Goal: Task Accomplishment & Management: Manage account settings

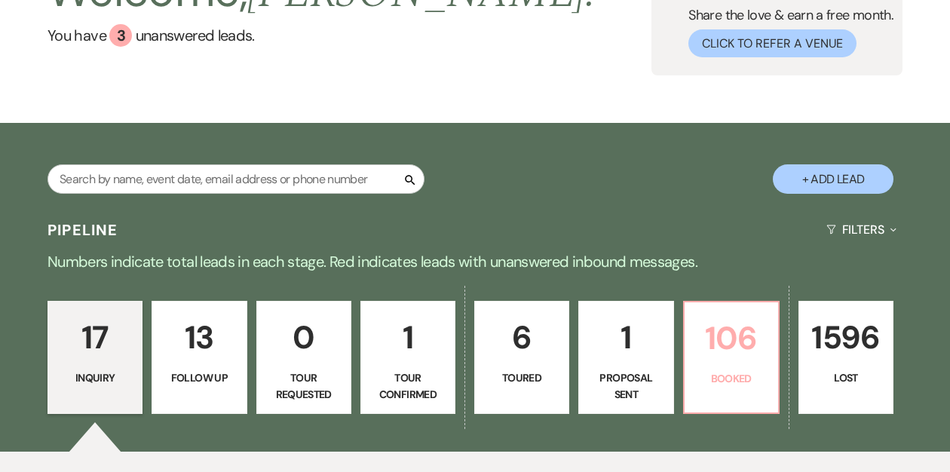
click at [716, 357] on p "106" at bounding box center [731, 338] width 75 height 51
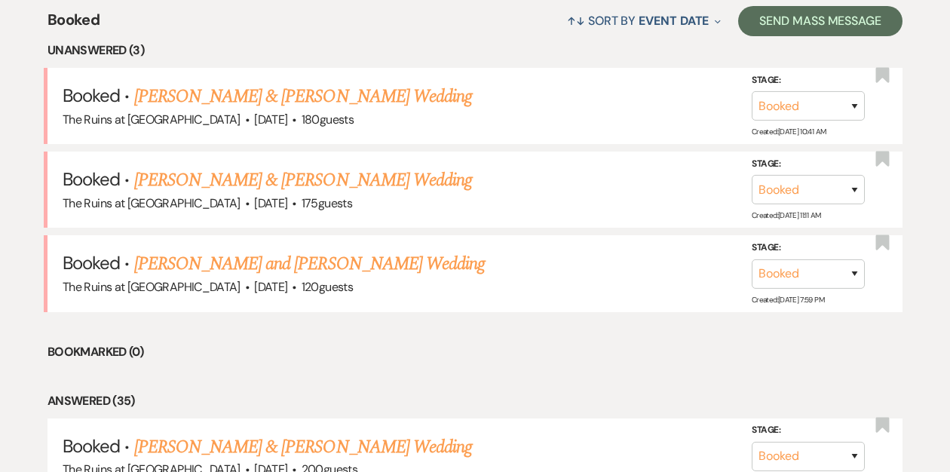
scroll to position [608, 0]
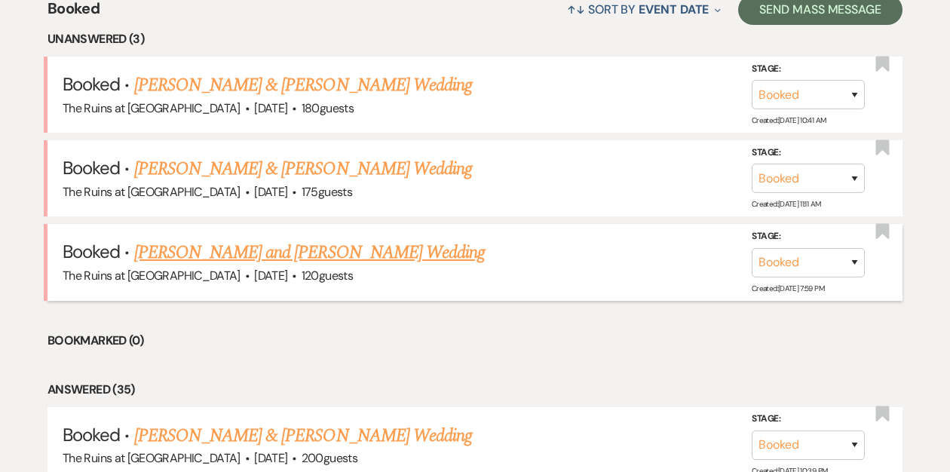
click at [227, 250] on link "[PERSON_NAME] and [PERSON_NAME] Wedding" at bounding box center [309, 252] width 351 height 27
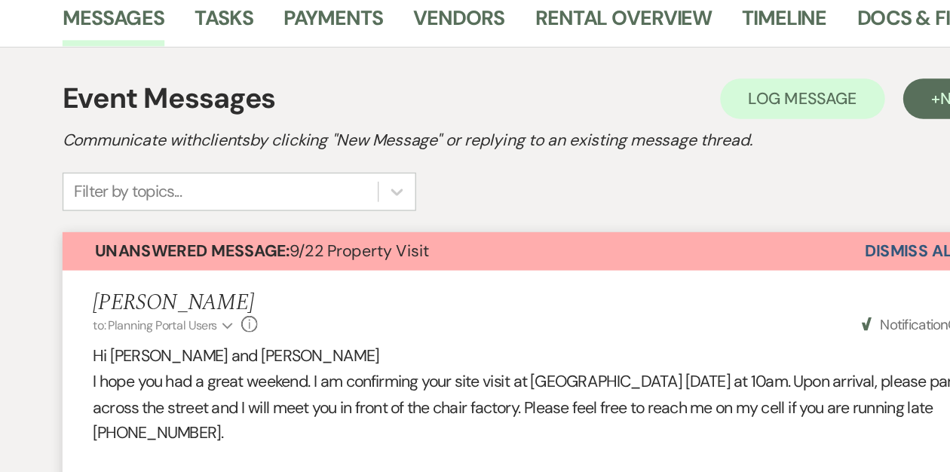
scroll to position [241, 0]
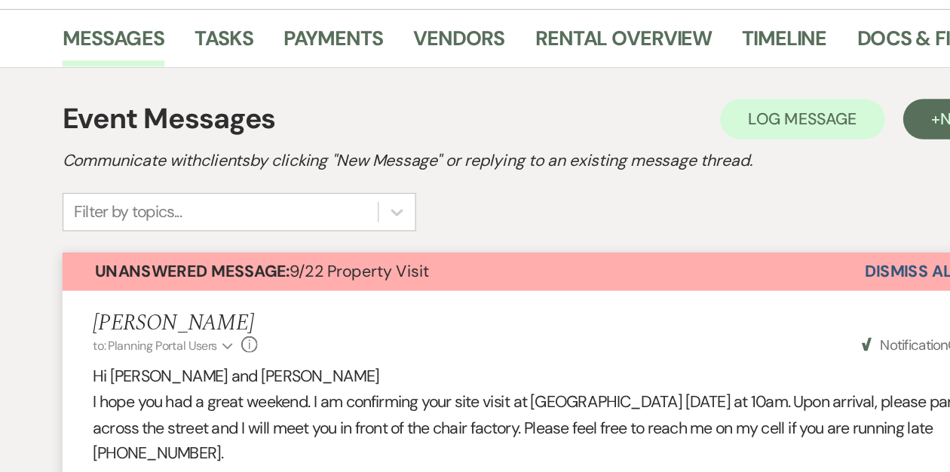
click at [703, 200] on button "Dismiss Alert" at bounding box center [737, 202] width 87 height 29
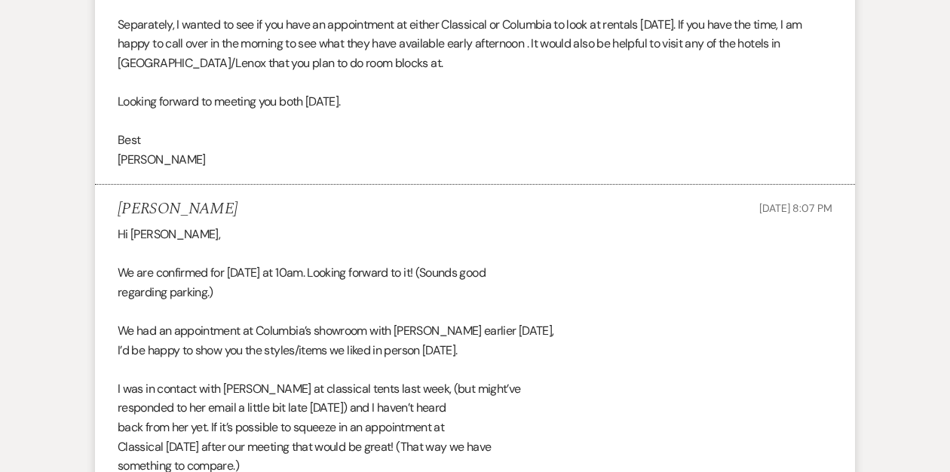
scroll to position [8, 0]
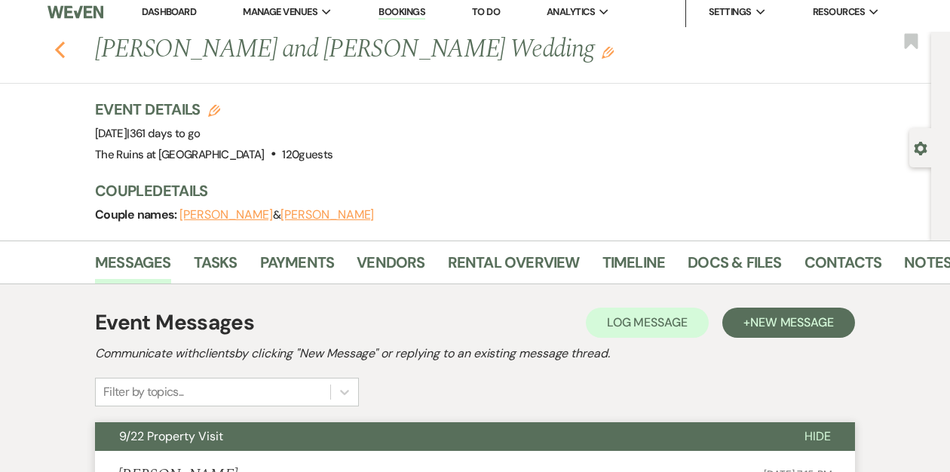
click at [60, 54] on use "button" at bounding box center [60, 49] width 10 height 17
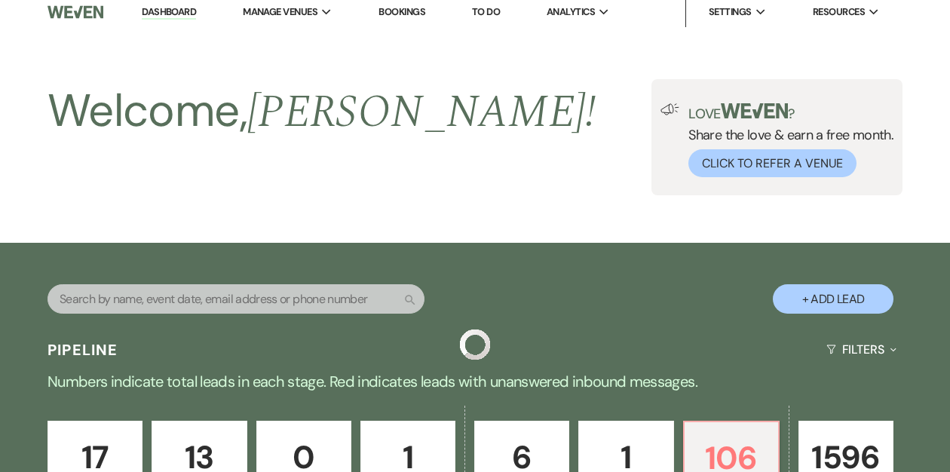
scroll to position [608, 0]
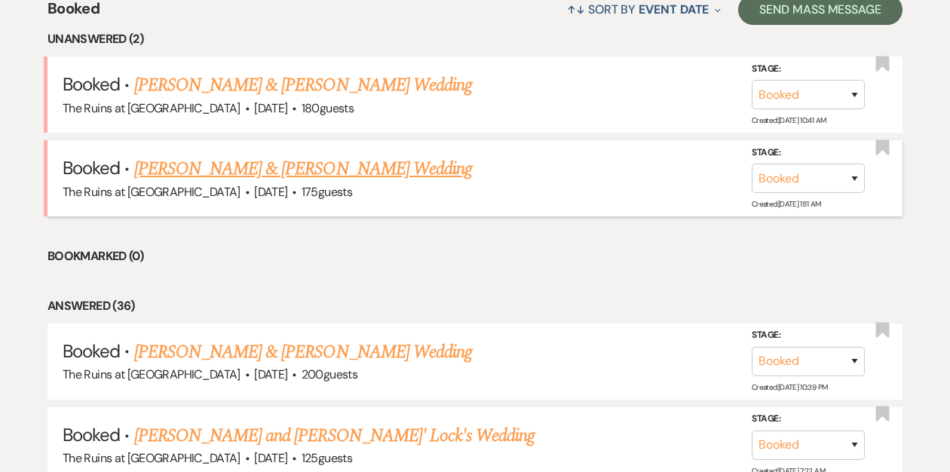
click at [228, 167] on link "[PERSON_NAME] & [PERSON_NAME] Wedding" at bounding box center [303, 168] width 338 height 27
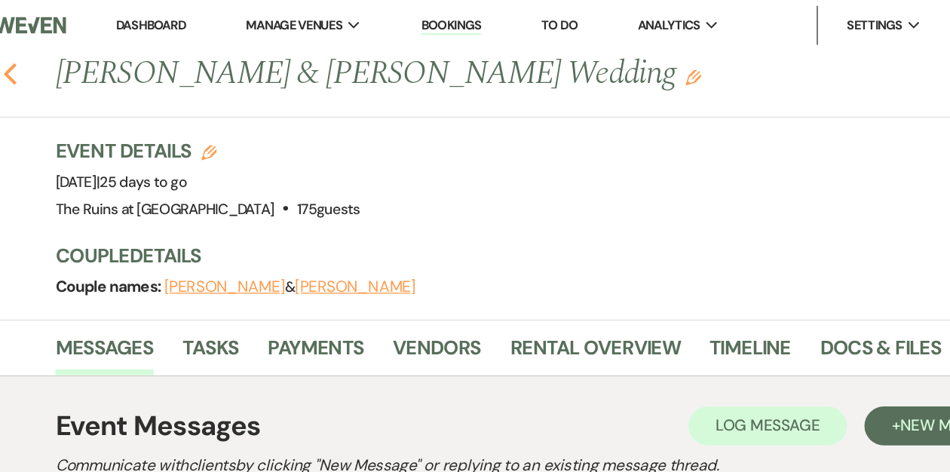
click at [63, 59] on icon "Previous" at bounding box center [59, 57] width 11 height 18
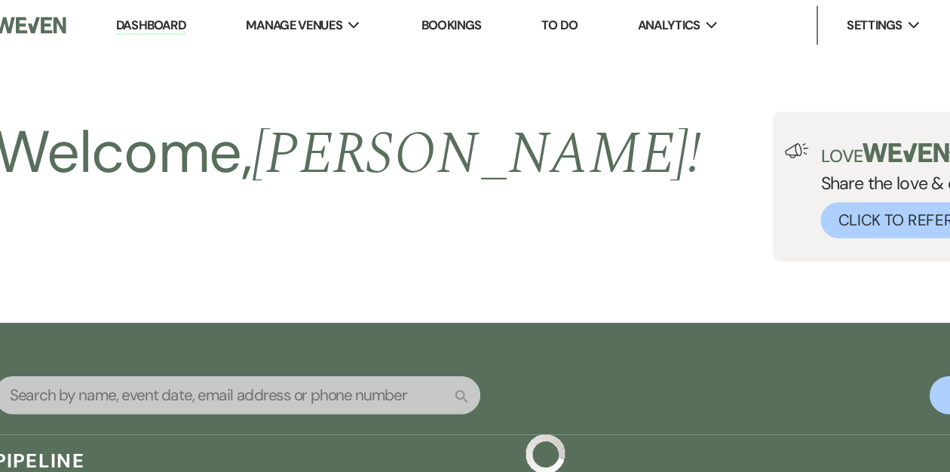
scroll to position [608, 0]
